Goal: Transaction & Acquisition: Purchase product/service

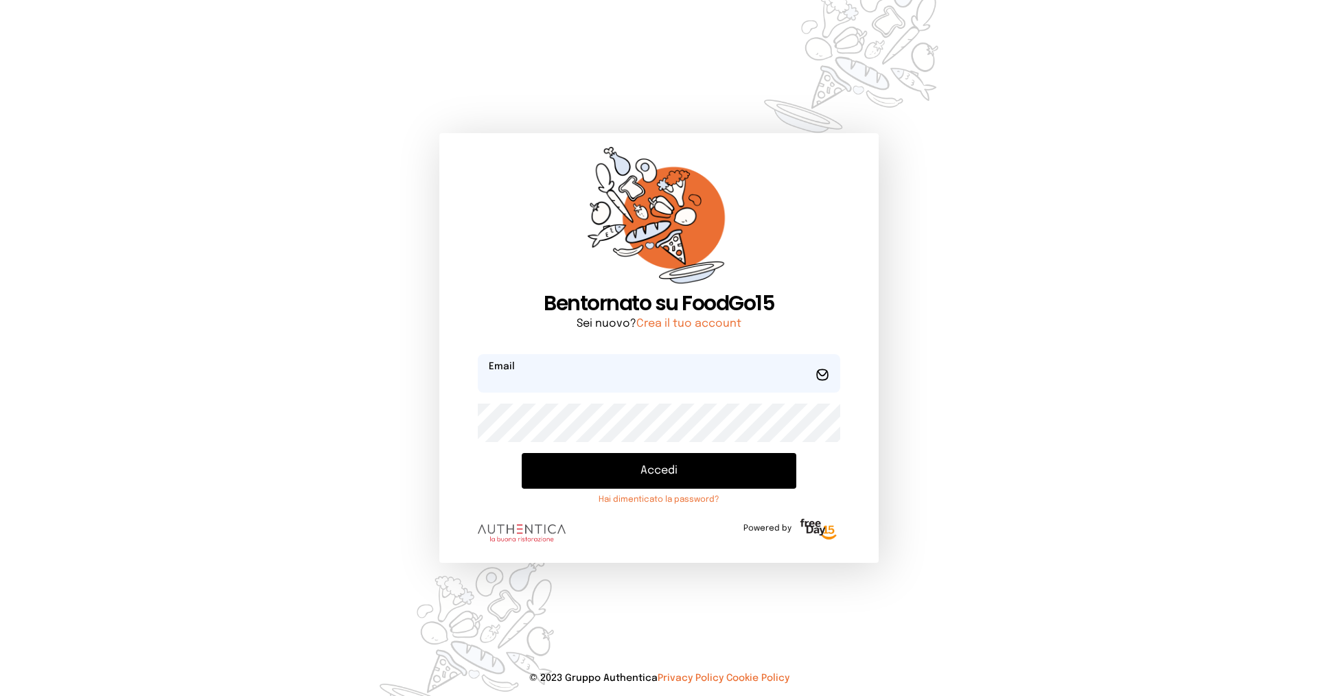
type input "**********"
click at [647, 471] on button "Accedi" at bounding box center [659, 471] width 275 height 36
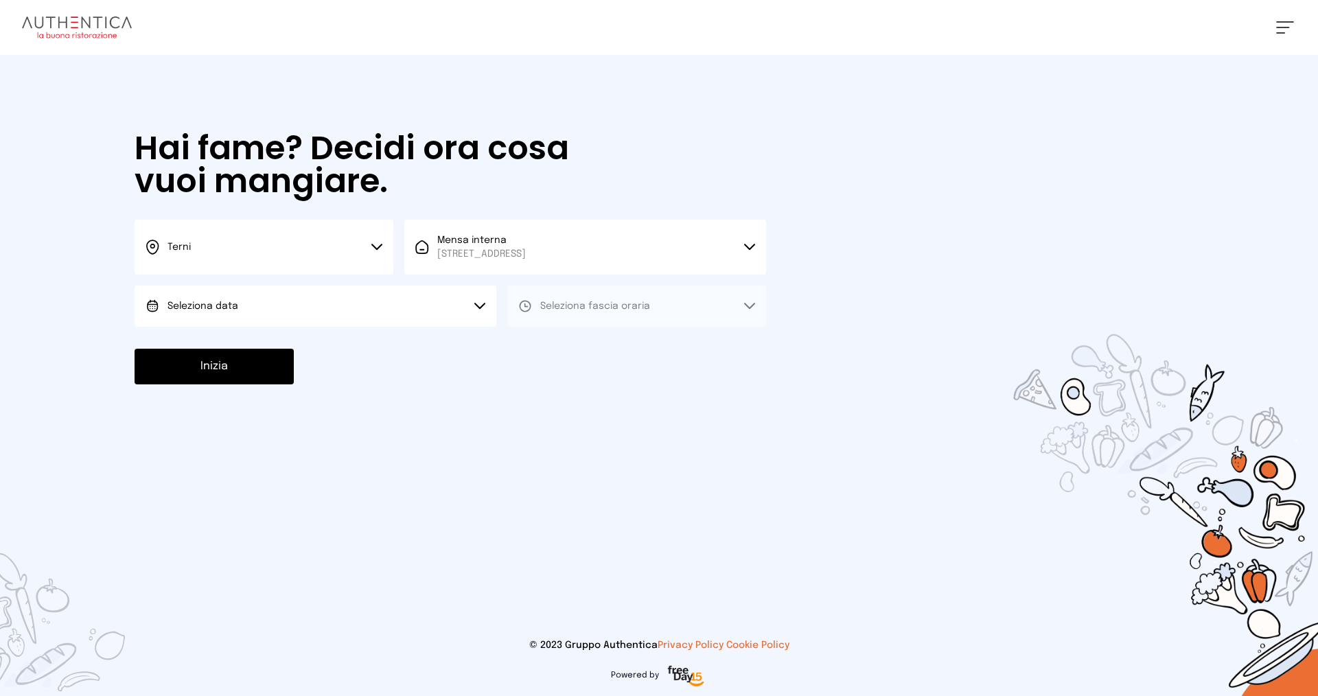
click at [242, 306] on button "Seleziona data" at bounding box center [316, 306] width 362 height 41
click at [229, 336] on li "[DATE], [DATE]" at bounding box center [316, 345] width 362 height 36
click at [582, 305] on span "Seleziona fascia oraria" at bounding box center [595, 306] width 110 height 10
click at [568, 347] on span "Pranzo" at bounding box center [556, 345] width 33 height 14
click at [253, 375] on button "Inizia" at bounding box center [214, 367] width 159 height 36
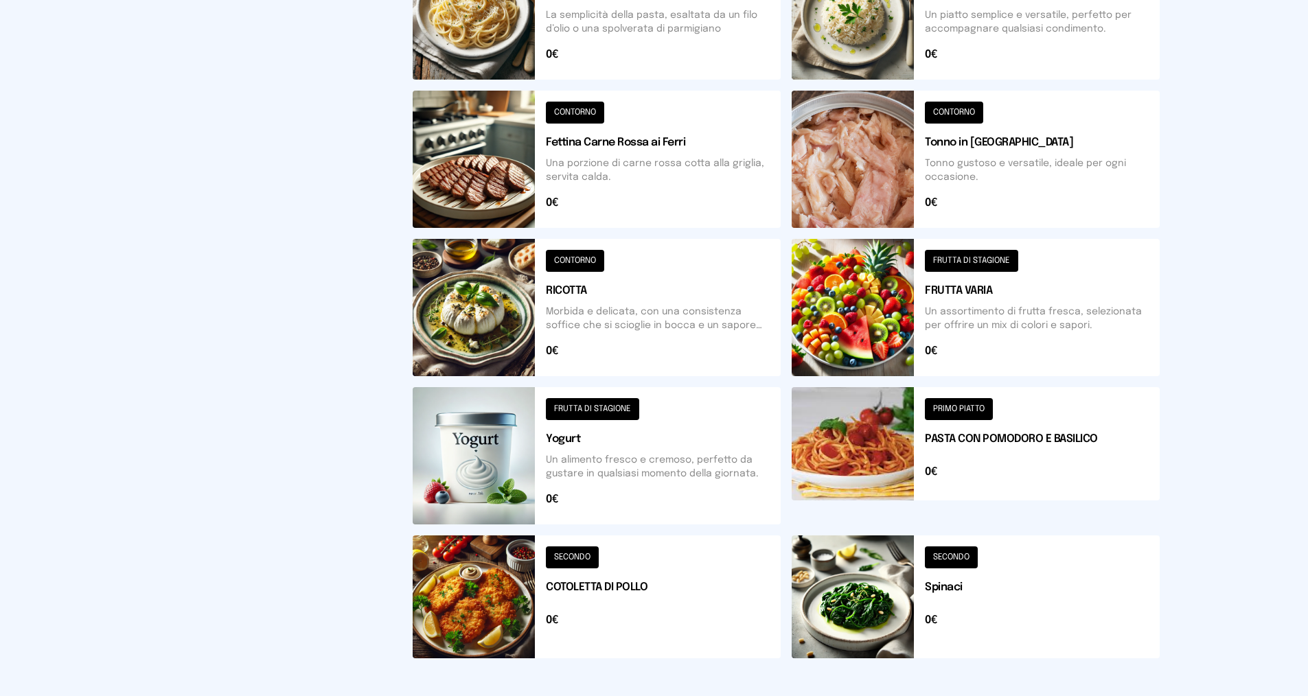
scroll to position [426, 0]
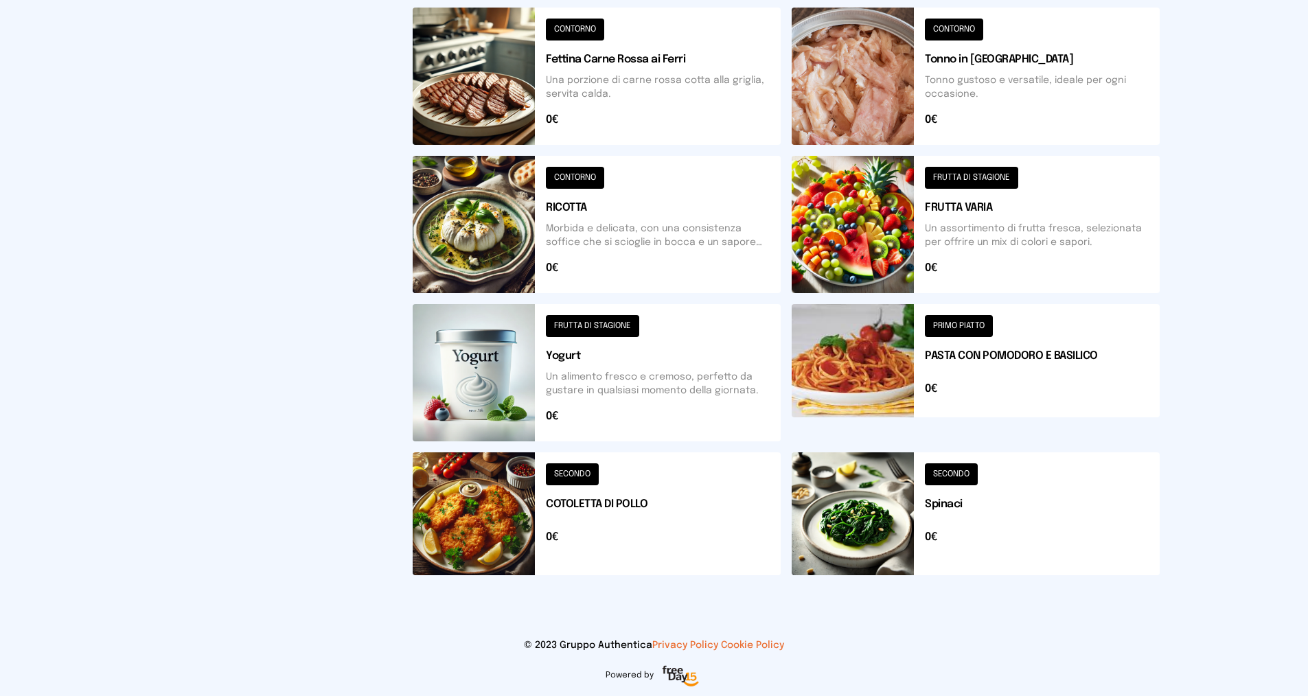
click at [953, 502] on button at bounding box center [976, 513] width 368 height 123
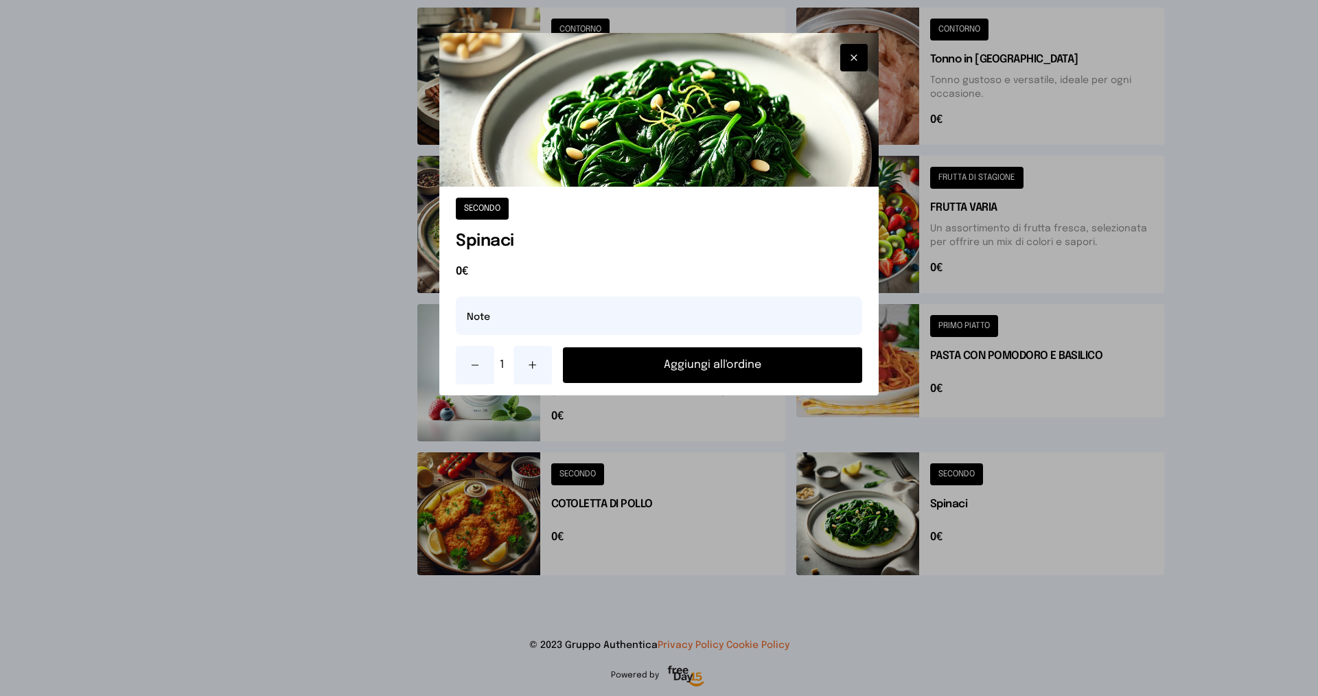
click at [656, 370] on button "Aggiungi all'ordine" at bounding box center [712, 365] width 299 height 36
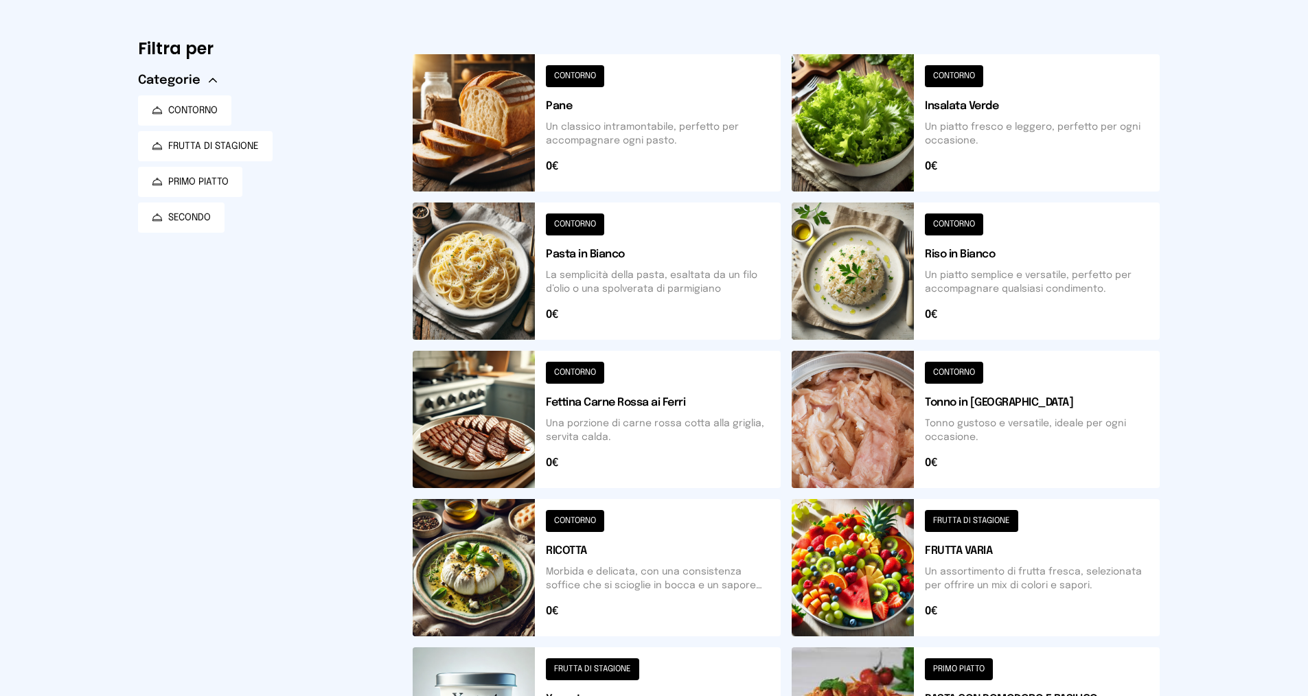
scroll to position [0, 0]
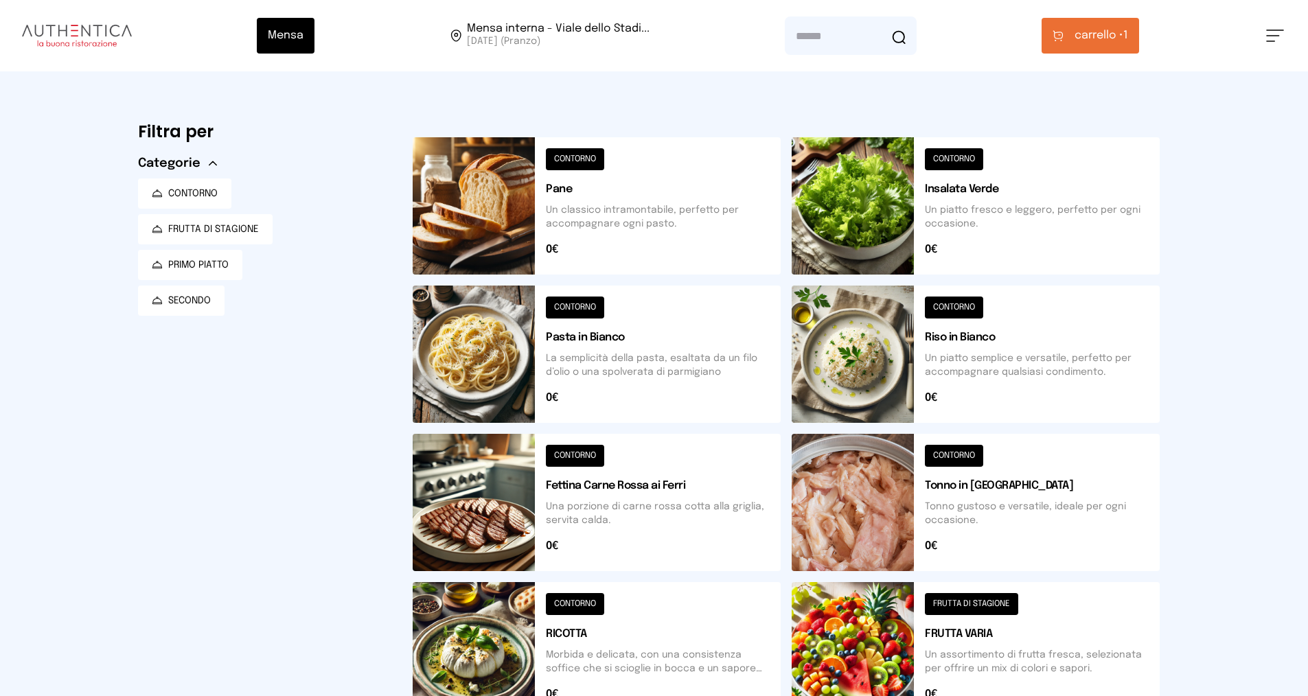
click at [971, 338] on button at bounding box center [976, 354] width 368 height 137
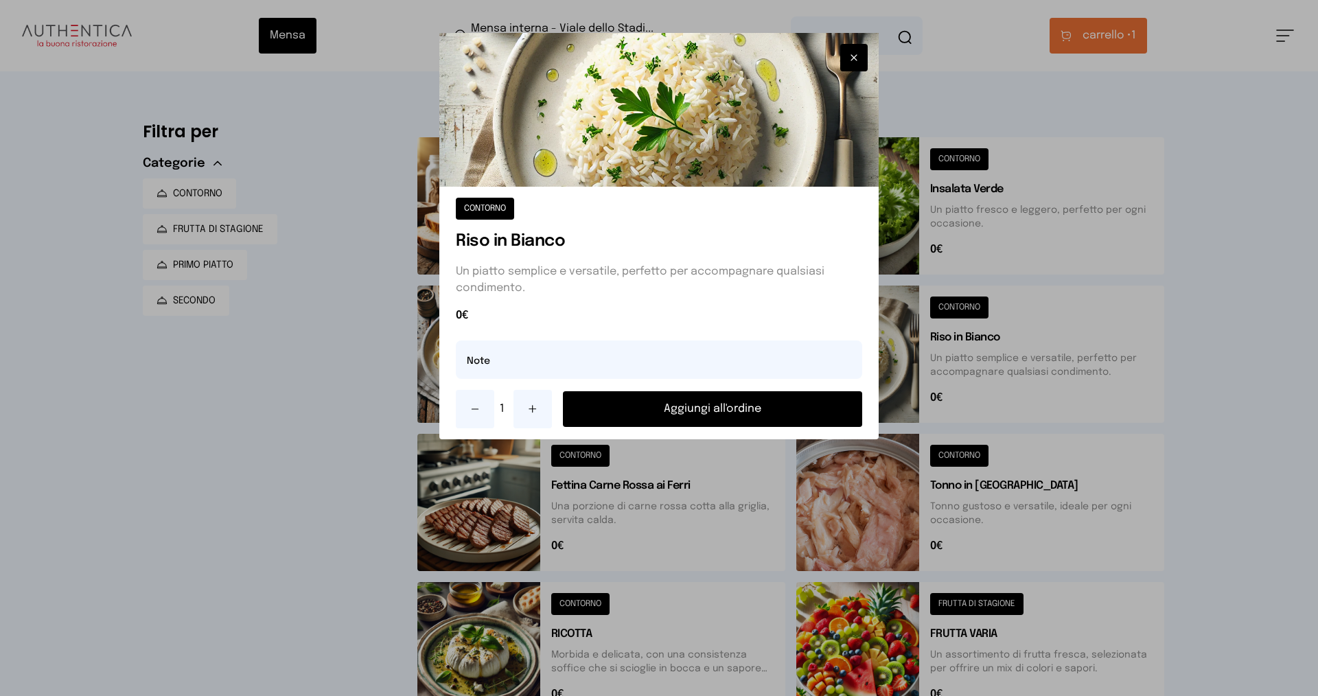
click at [674, 414] on button "Aggiungi all'ordine" at bounding box center [712, 409] width 299 height 36
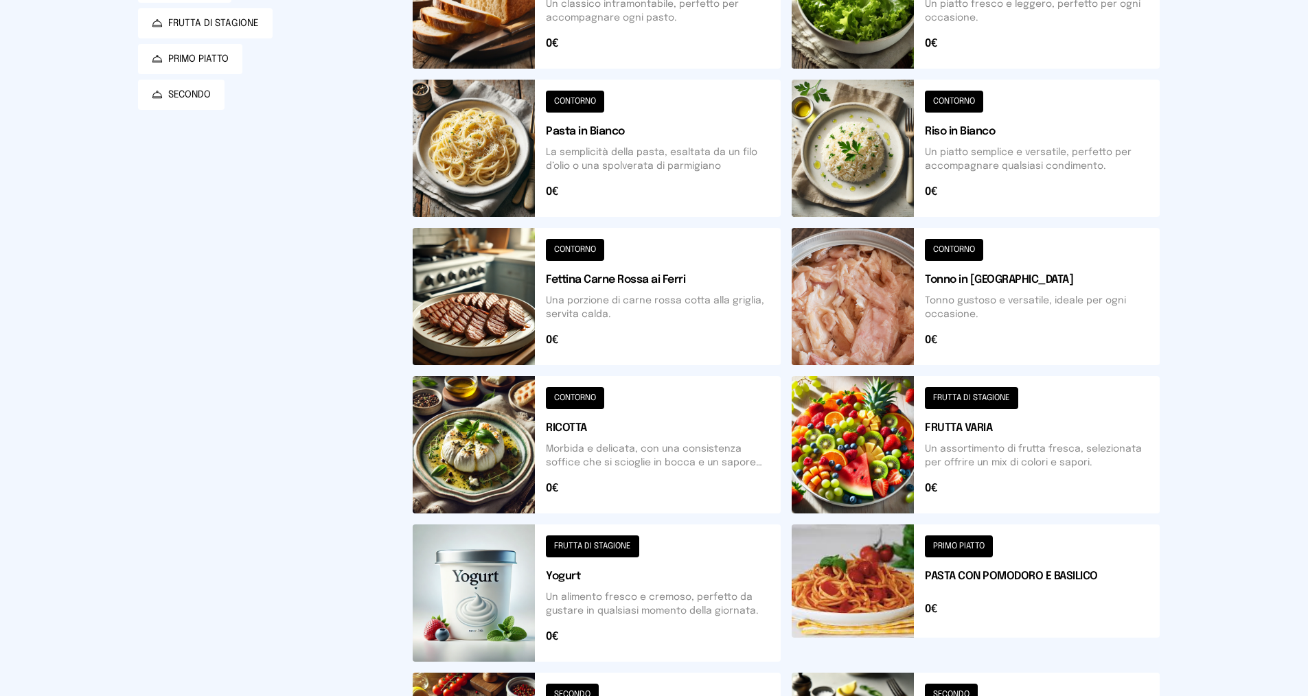
scroll to position [343, 0]
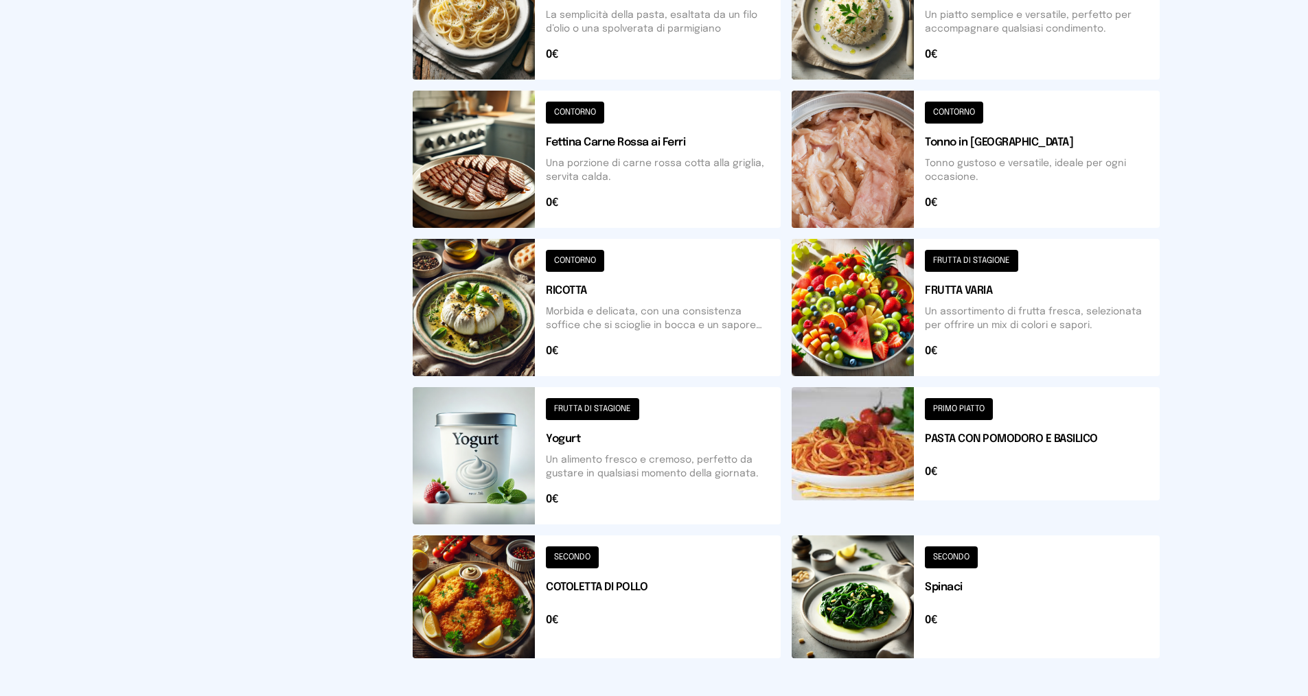
click at [961, 290] on button at bounding box center [976, 307] width 368 height 137
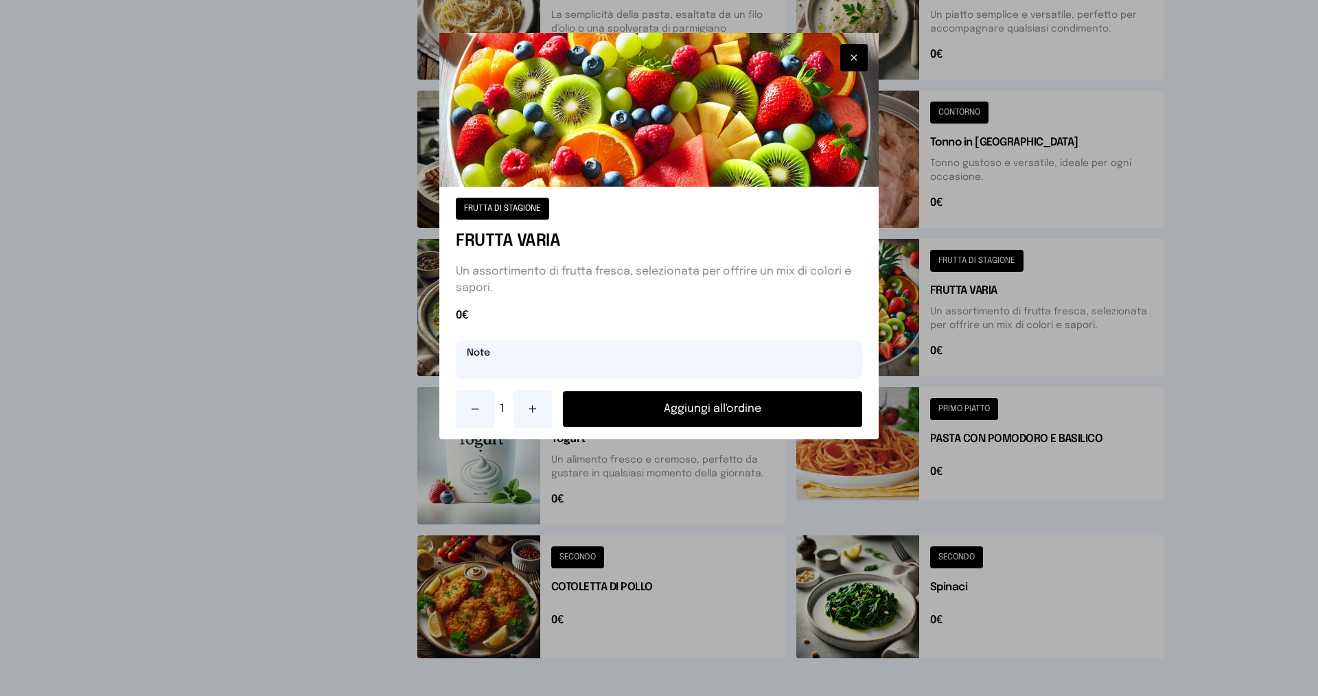
click at [568, 363] on input "text" at bounding box center [659, 360] width 406 height 38
type input "**********"
click at [606, 422] on button "Aggiungi all'ordine" at bounding box center [712, 409] width 299 height 36
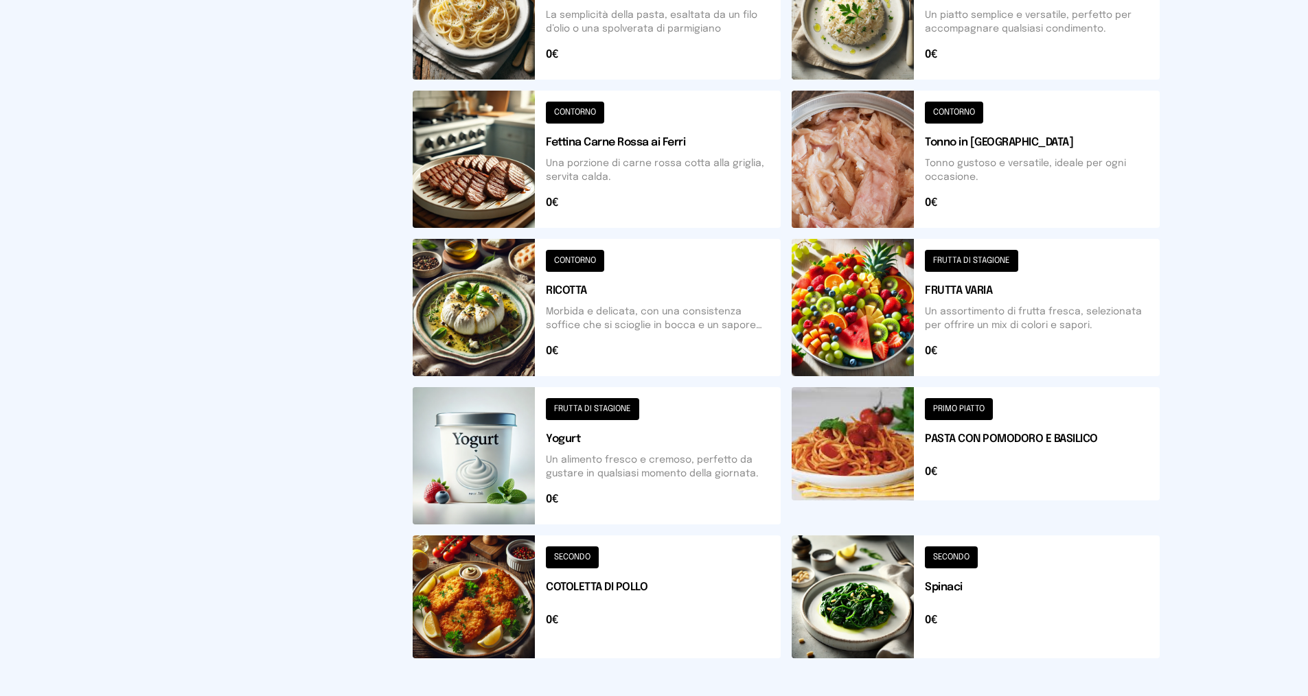
click at [558, 442] on button at bounding box center [597, 455] width 368 height 137
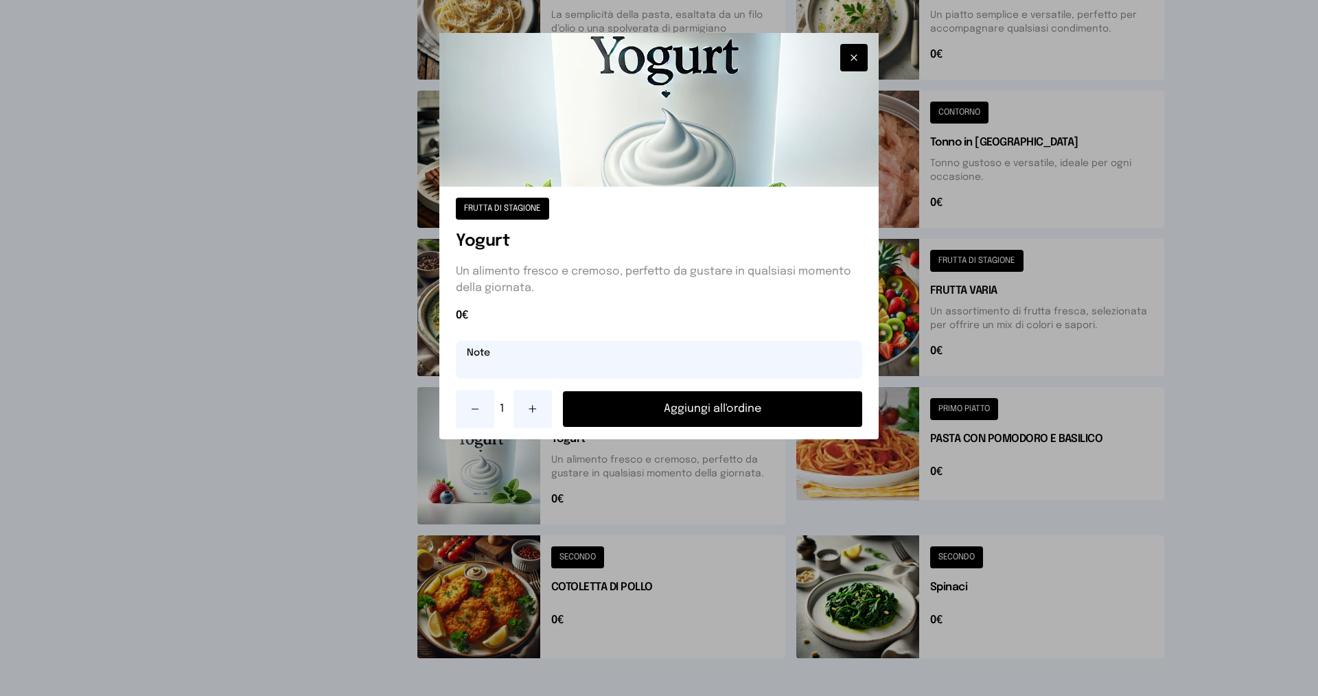
click at [487, 354] on input "text" at bounding box center [659, 360] width 406 height 38
type input "**********"
click at [720, 410] on button "Aggiungi all'ordine" at bounding box center [712, 409] width 299 height 36
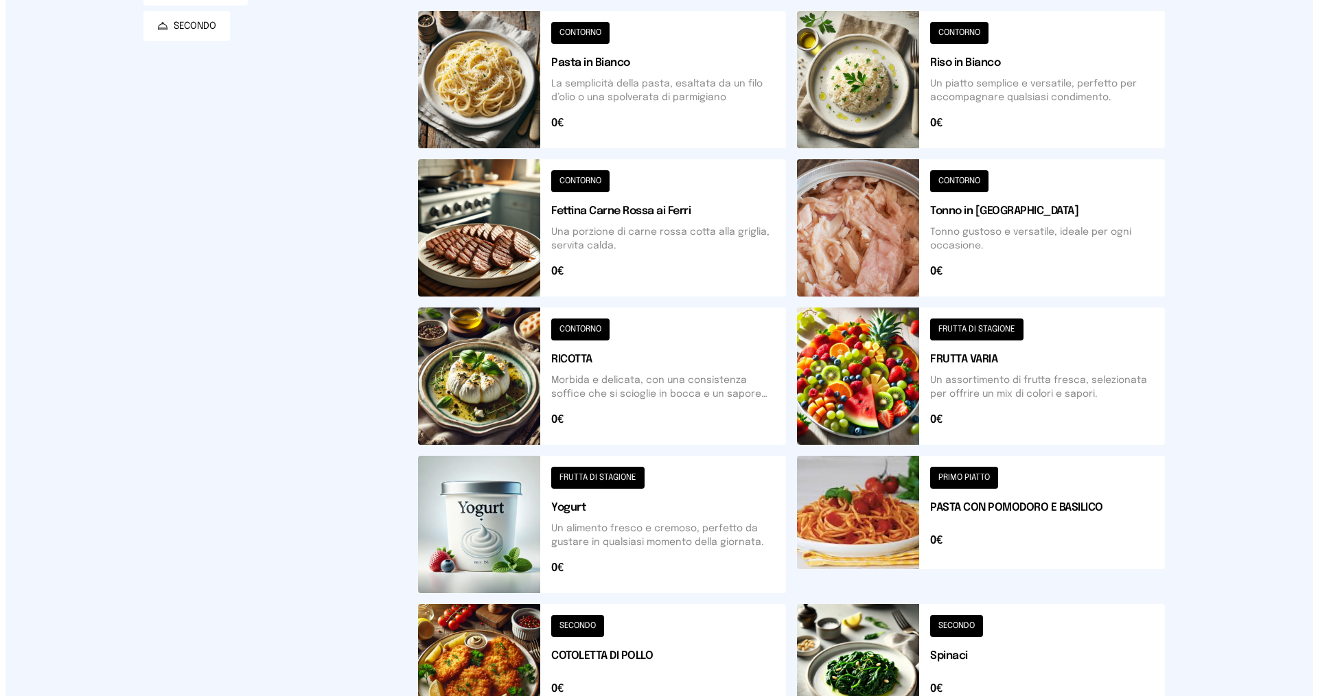
scroll to position [0, 0]
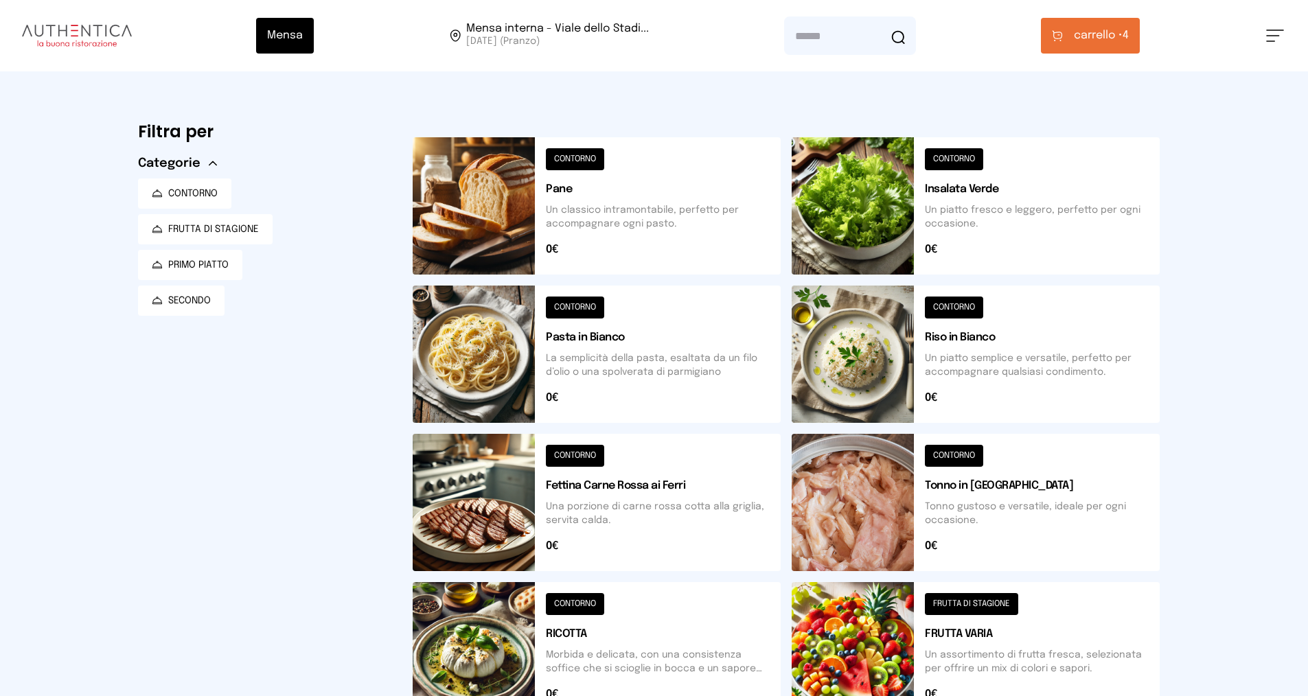
click at [1108, 28] on span "carrello •" at bounding box center [1098, 35] width 49 height 16
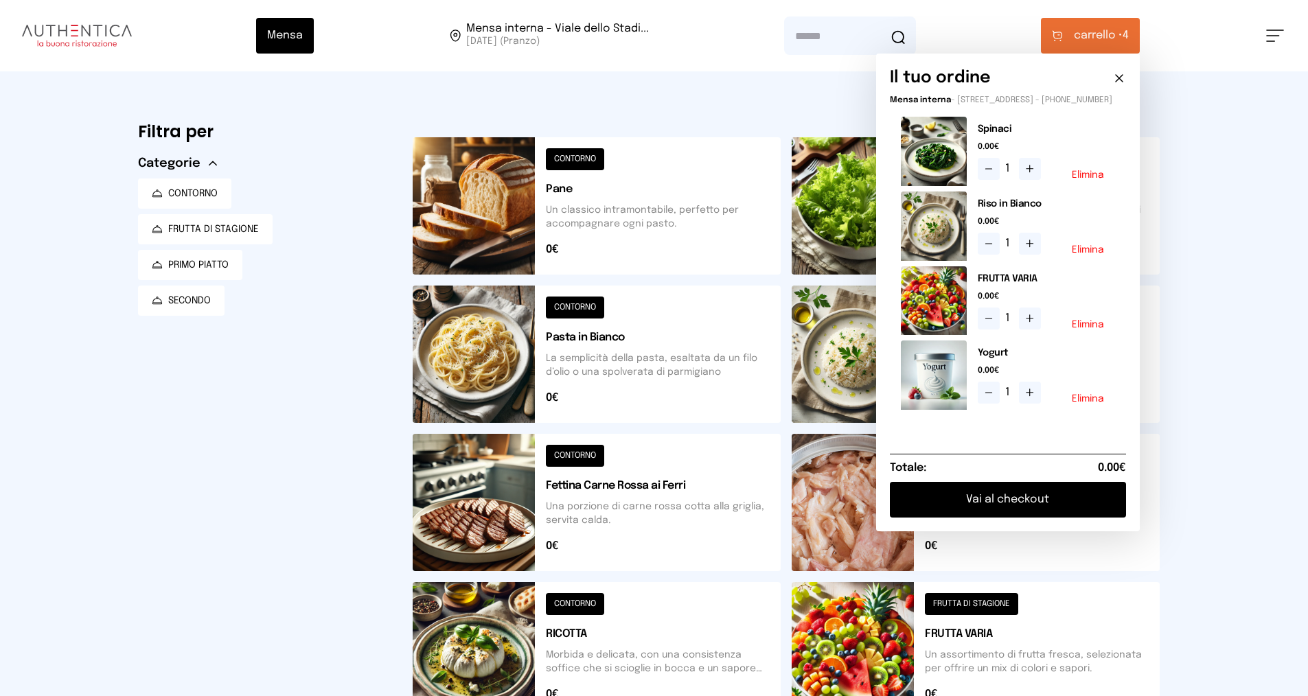
click at [983, 504] on button "Vai al checkout" at bounding box center [1008, 500] width 236 height 36
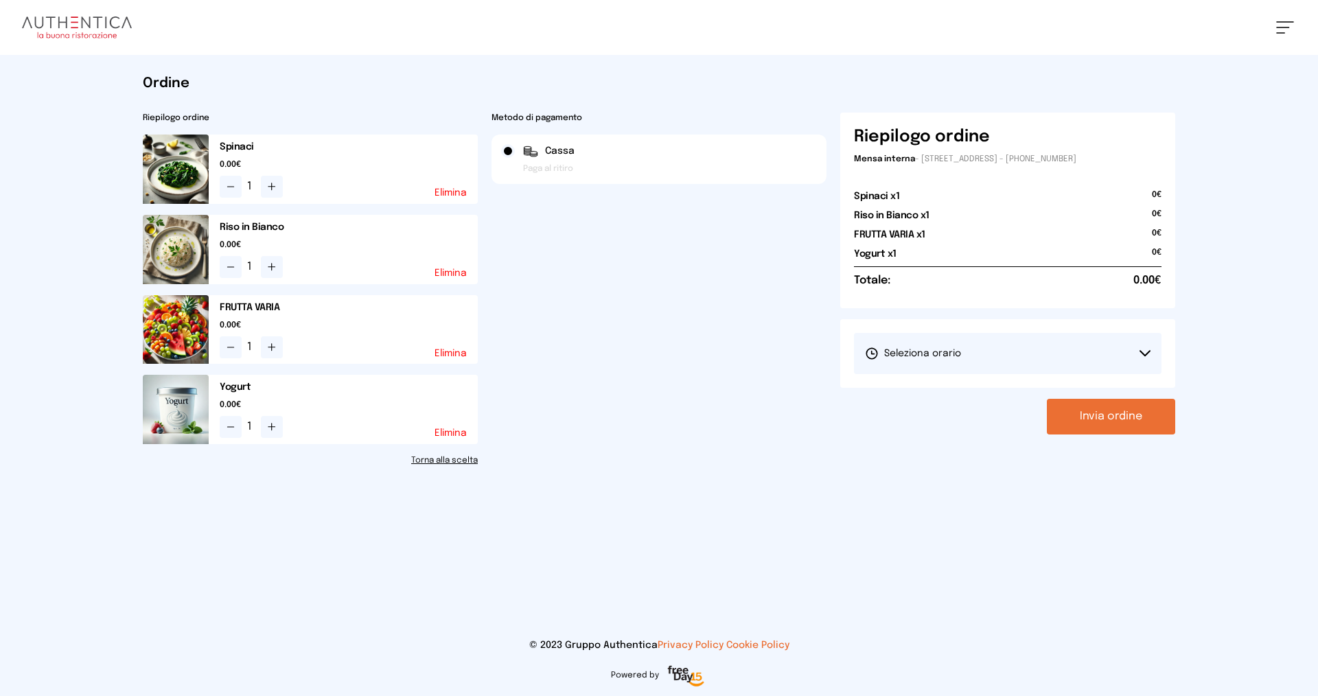
click at [917, 349] on span "Seleziona orario" at bounding box center [913, 354] width 96 height 14
click at [882, 393] on span "1° Turno (13:00 - 15:00)" at bounding box center [917, 392] width 104 height 14
click at [1101, 415] on button "Invia ordine" at bounding box center [1111, 417] width 128 height 36
